Goal: Complete application form

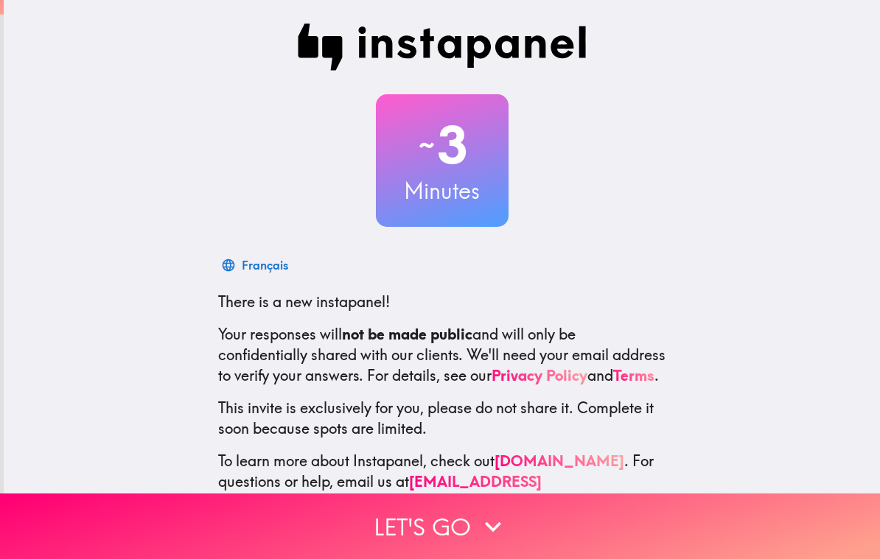
click at [507, 529] on icon "button" at bounding box center [493, 527] width 32 height 32
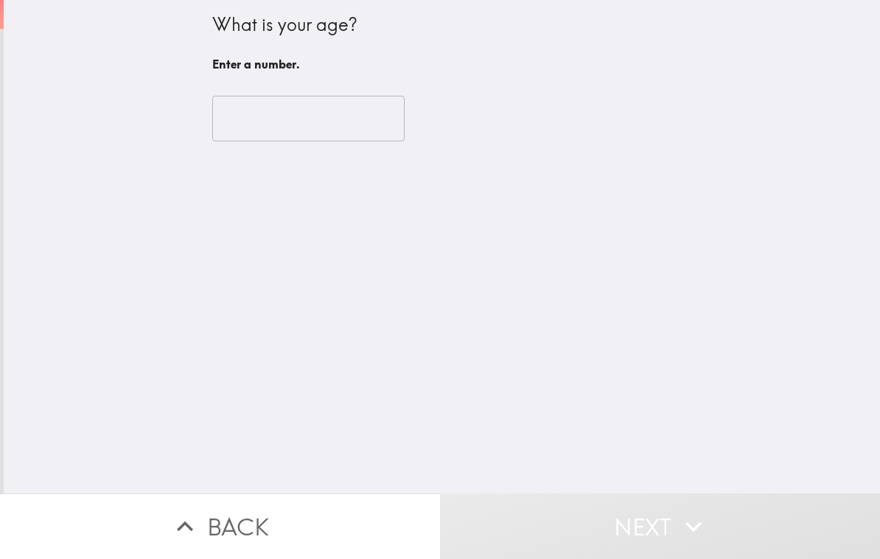
click at [330, 104] on input "number" at bounding box center [308, 119] width 192 height 46
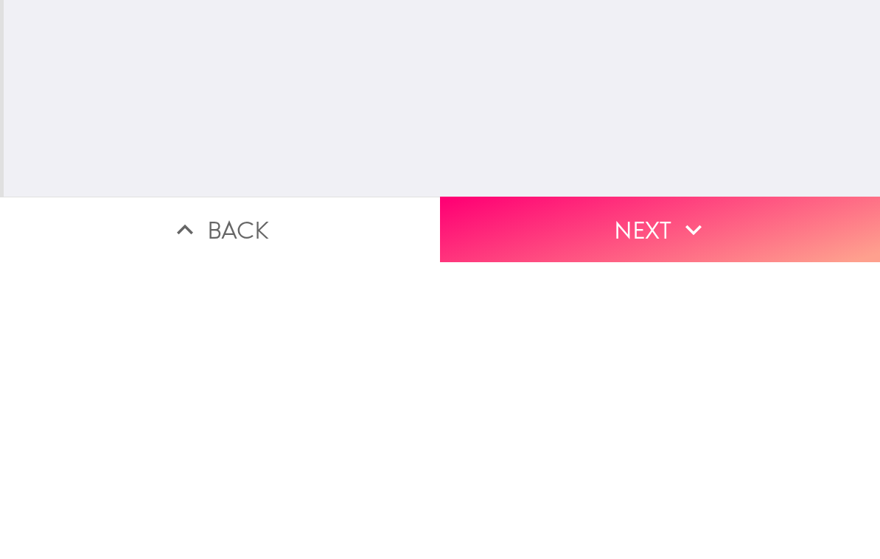
type input "59"
click at [694, 511] on icon "button" at bounding box center [693, 527] width 32 height 32
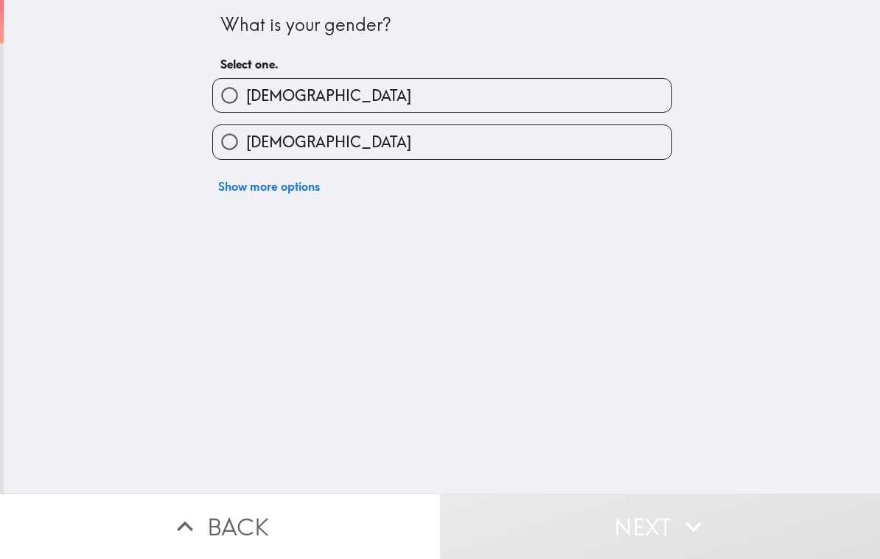
click at [592, 146] on label "[DEMOGRAPHIC_DATA]" at bounding box center [442, 141] width 459 height 33
click at [246, 146] on input "[DEMOGRAPHIC_DATA]" at bounding box center [229, 141] width 33 height 33
radio input "true"
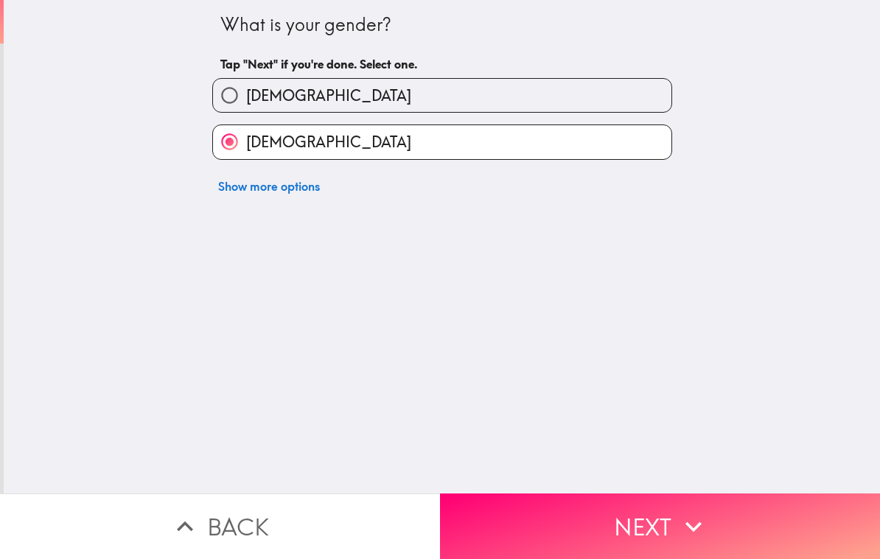
click at [614, 528] on button "Next" at bounding box center [660, 527] width 440 height 66
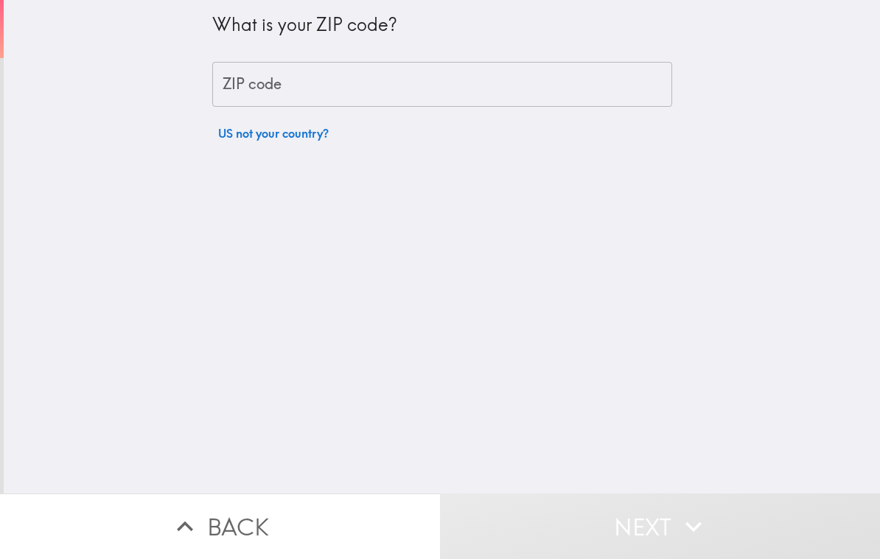
click at [600, 83] on input "ZIP code" at bounding box center [442, 85] width 460 height 46
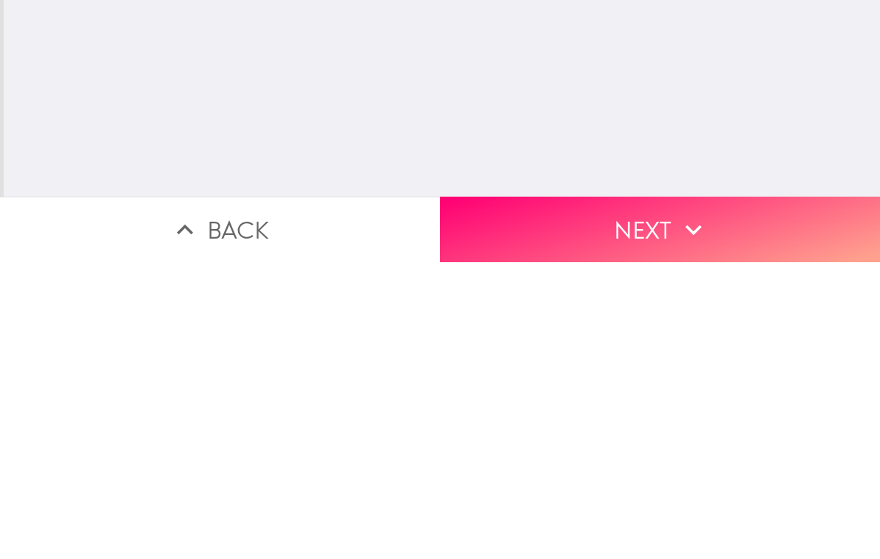
type input "80815"
click at [720, 494] on button "Next" at bounding box center [660, 527] width 440 height 66
